Goal: Information Seeking & Learning: Learn about a topic

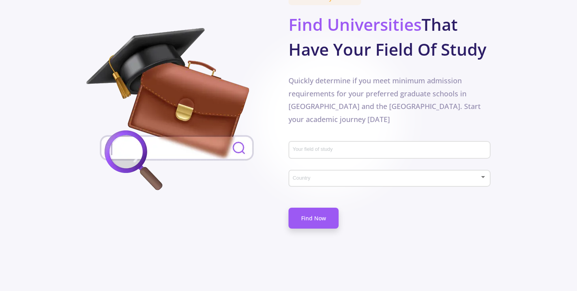
scroll to position [403, 0]
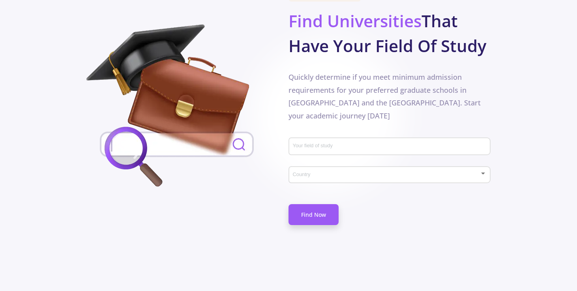
click at [308, 143] on input "Your field of study" at bounding box center [391, 146] width 197 height 7
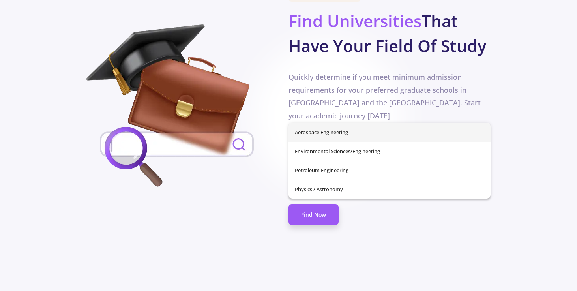
type input "r"
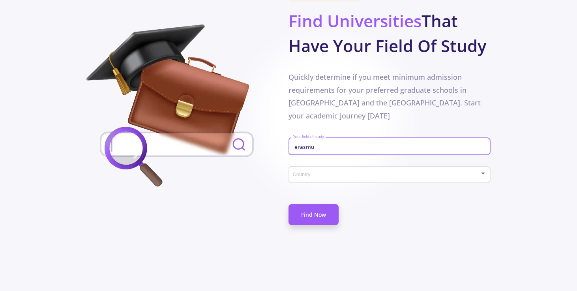
type input "erasmus"
click at [298, 143] on input "erasmus" at bounding box center [391, 146] width 197 height 7
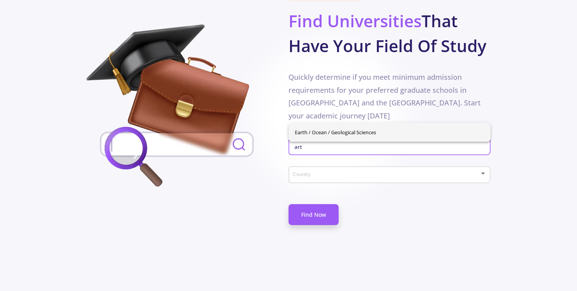
type input "art"
click at [233, 192] on div "Don't waste your time Find Universities That Have Your Field Of Study Quickly d…" at bounding box center [288, 116] width 404 height 254
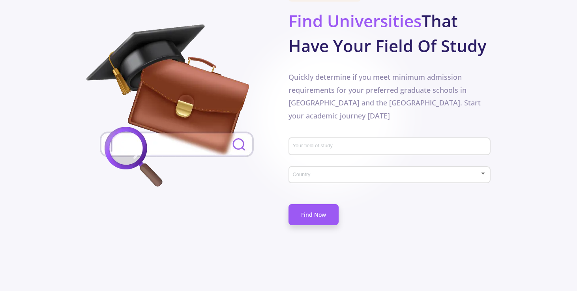
click at [318, 163] on div "Country" at bounding box center [390, 173] width 195 height 20
